Goal: Task Accomplishment & Management: Manage account settings

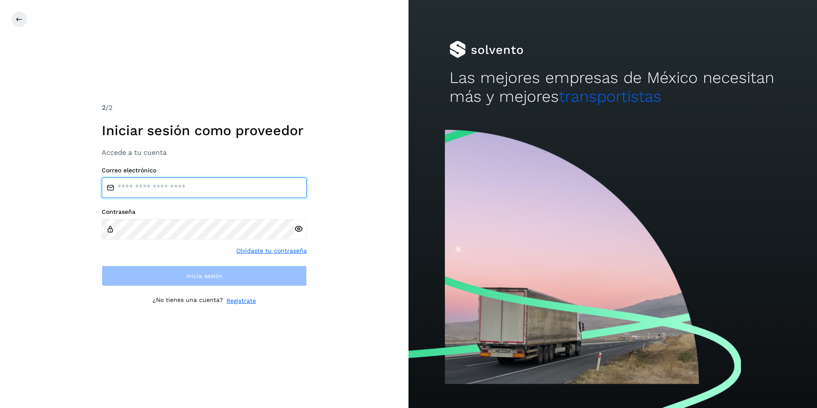
type input "**********"
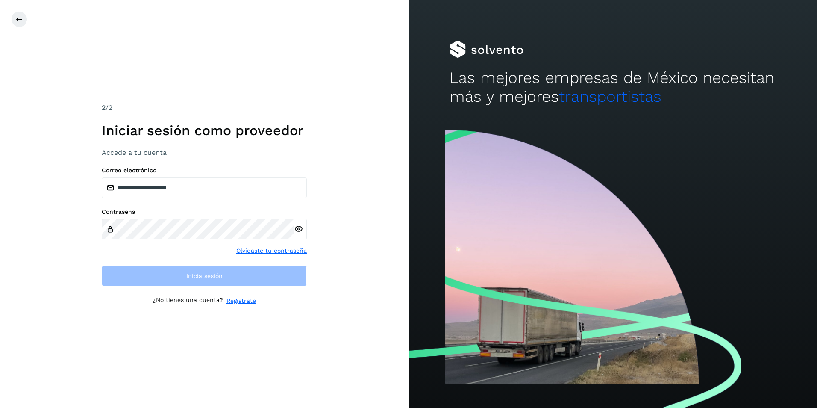
click at [217, 244] on div "Contraseña Olvidaste tu contraseña" at bounding box center [204, 231] width 205 height 47
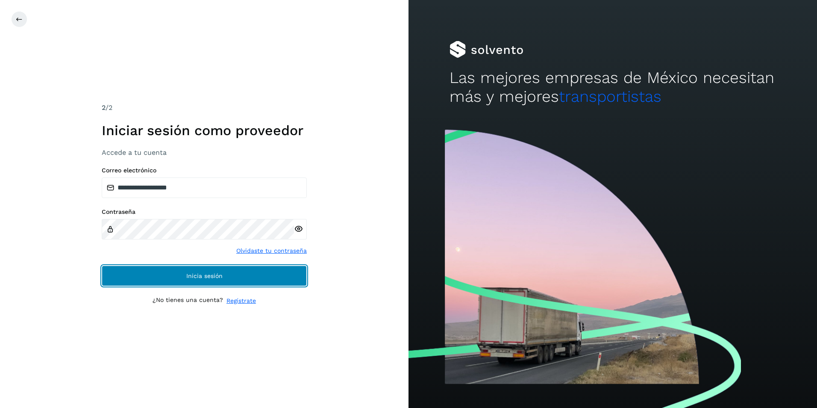
click at [218, 283] on button "Inicia sesión" at bounding box center [204, 275] width 205 height 21
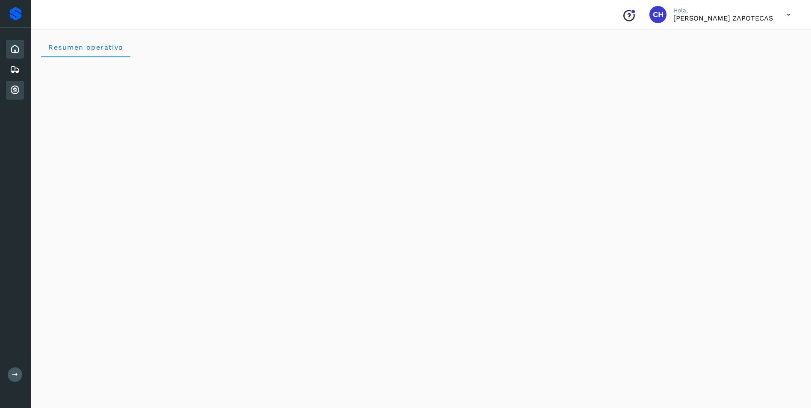
click at [13, 85] on icon at bounding box center [15, 90] width 10 height 10
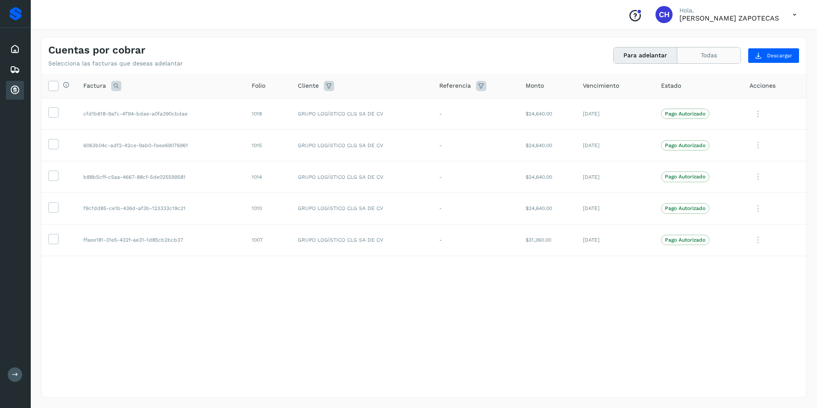
click at [711, 56] on button "Todas" at bounding box center [709, 55] width 63 height 16
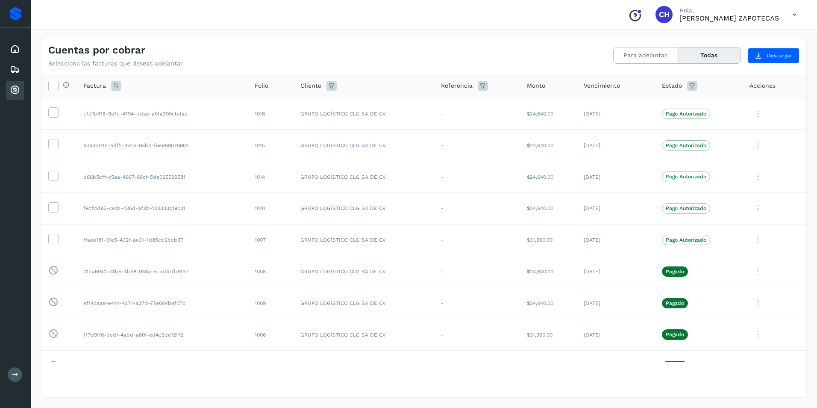
click at [678, 47] on button "Todas" at bounding box center [709, 55] width 63 height 16
